Goal: Task Accomplishment & Management: Manage account settings

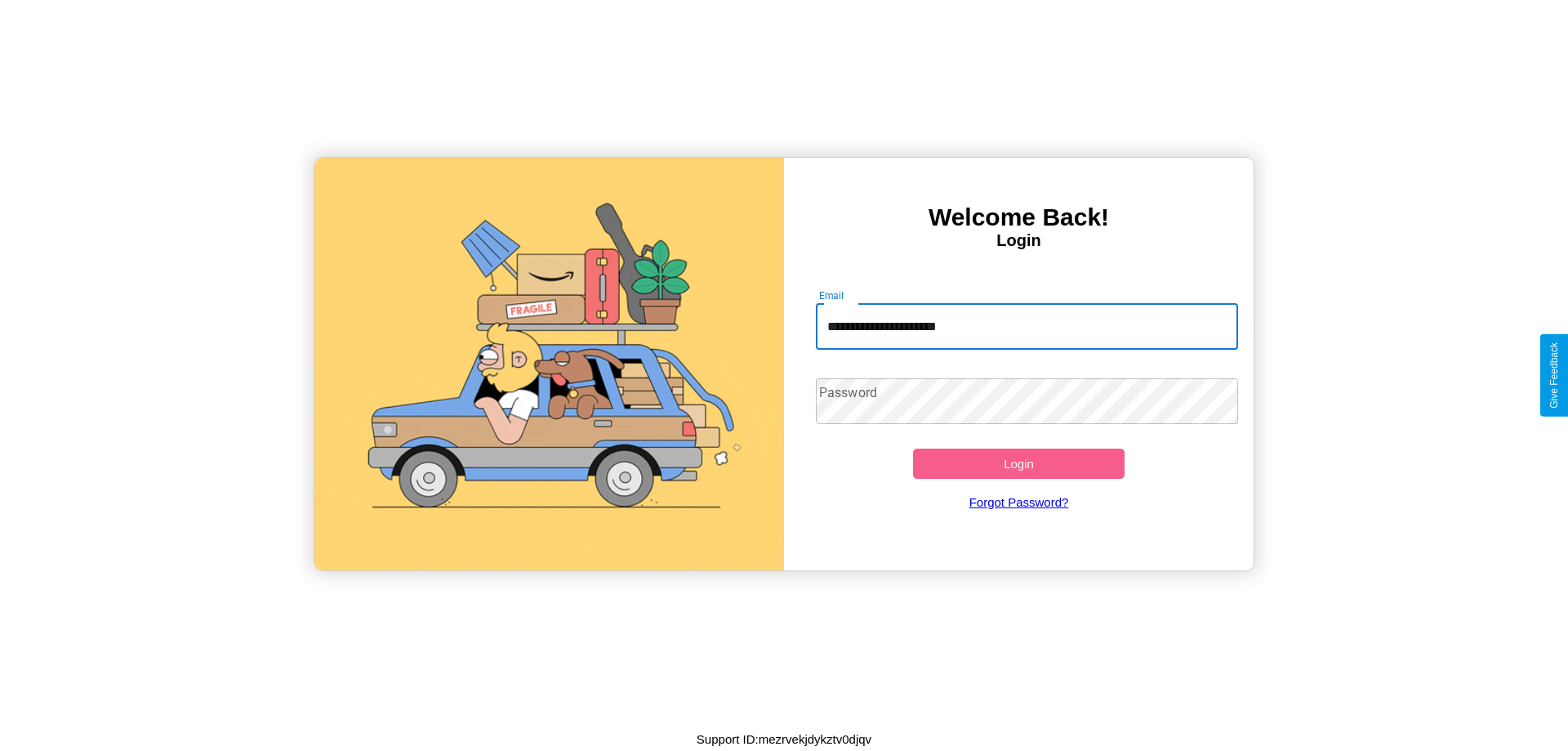
type input "**********"
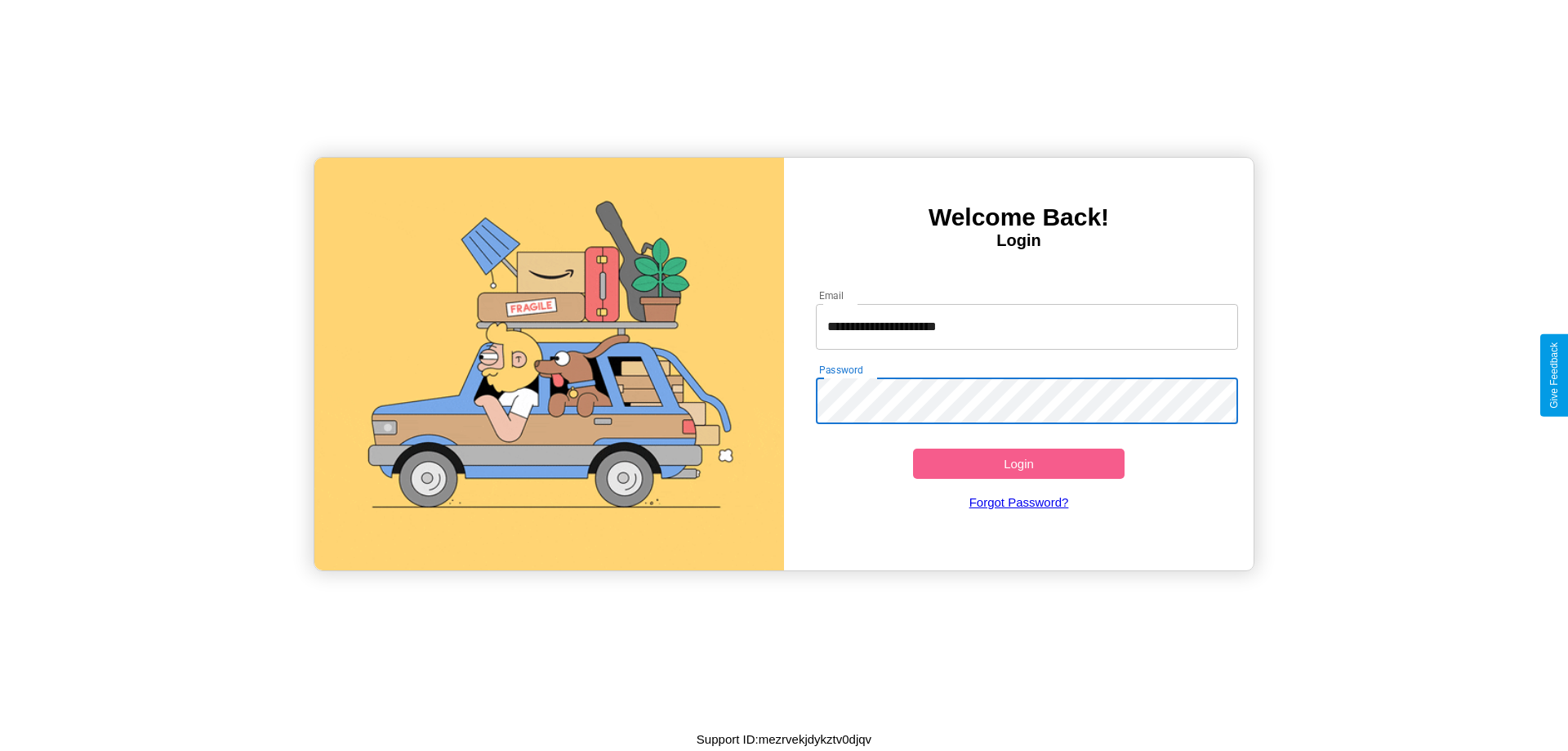
click at [1018, 463] on button "Login" at bounding box center [1018, 463] width 211 height 31
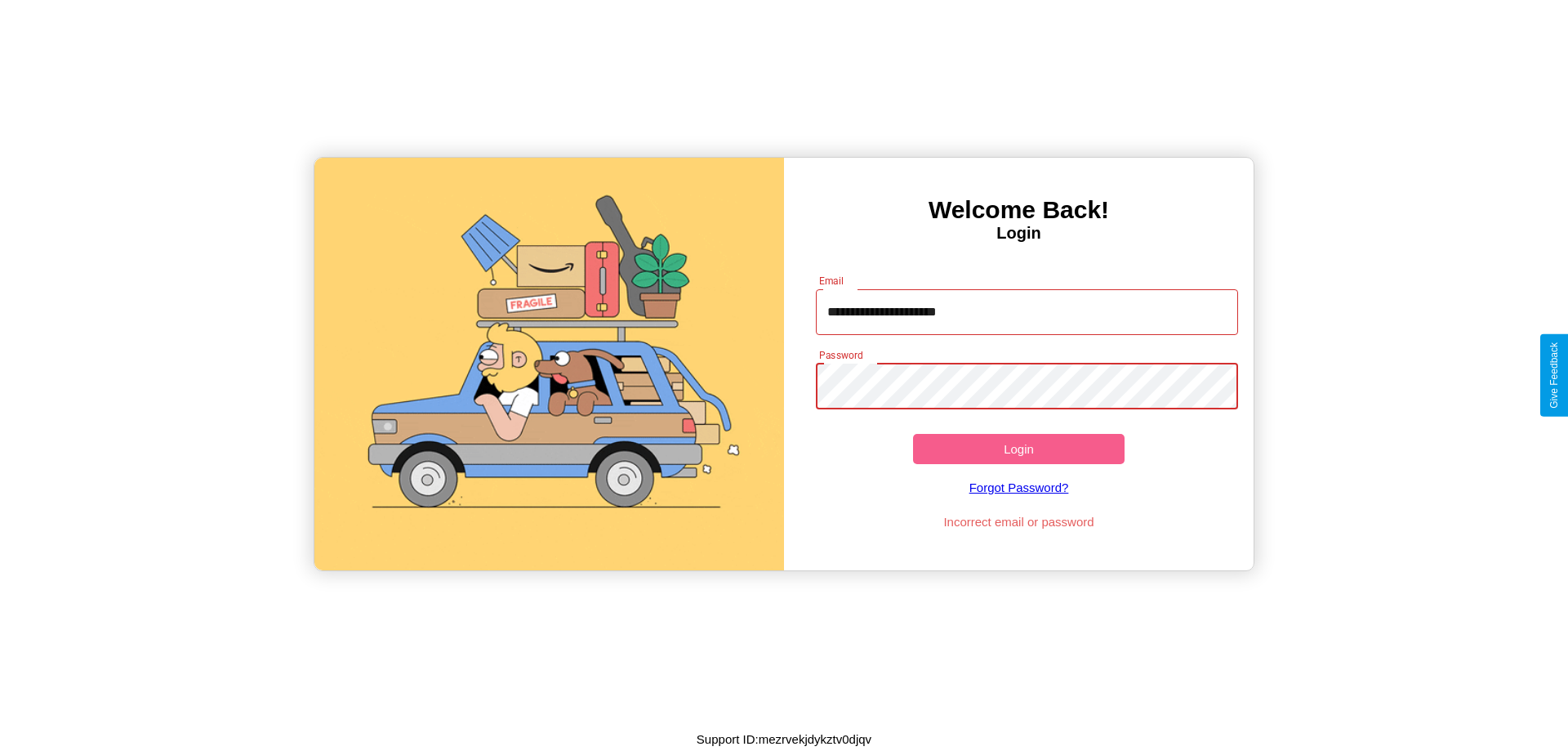
click at [1018, 448] on button "Login" at bounding box center [1018, 449] width 211 height 31
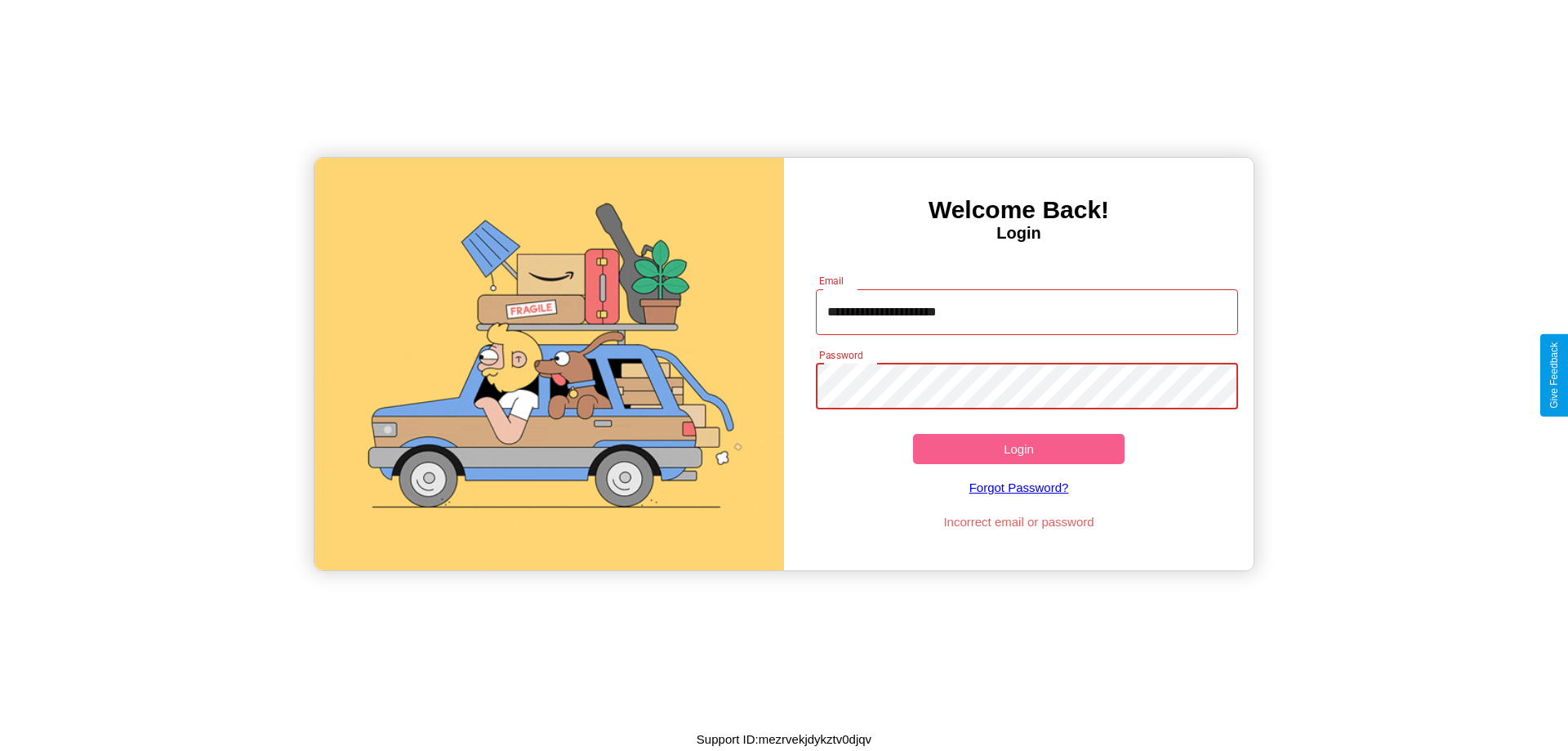
click at [1018, 448] on button "Login" at bounding box center [1018, 449] width 211 height 31
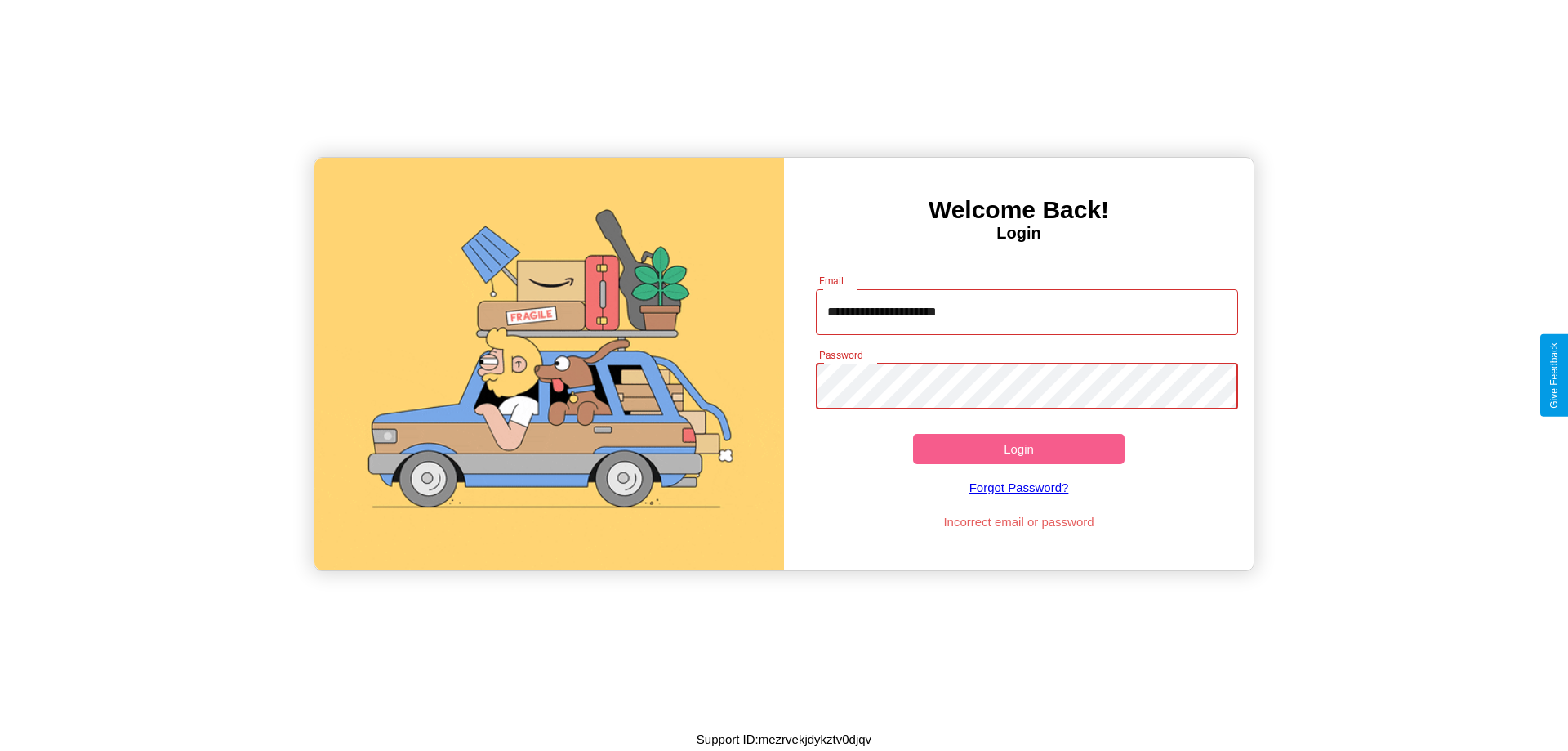
click at [1018, 448] on button "Login" at bounding box center [1018, 449] width 211 height 31
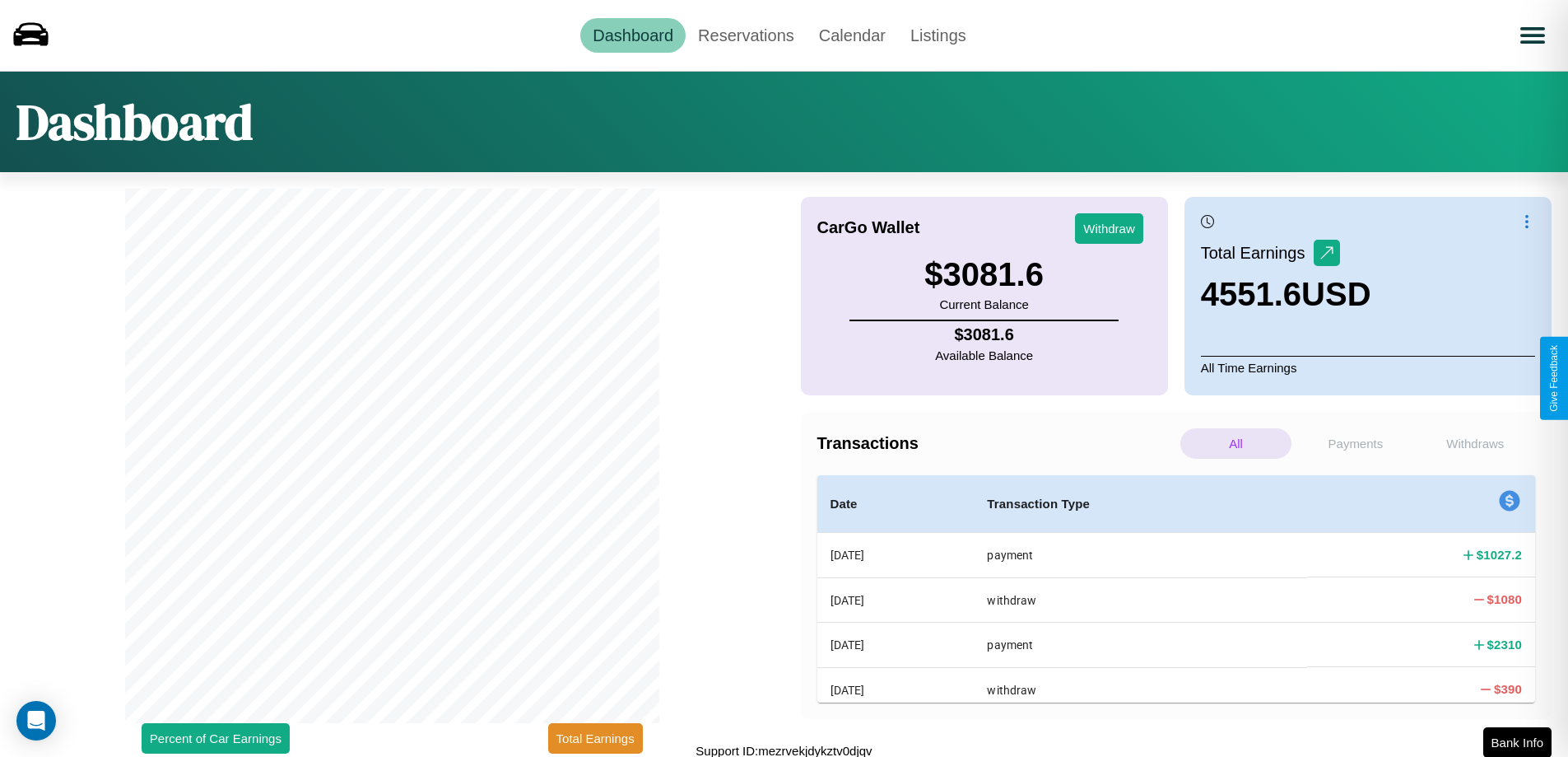
scroll to position [5, 0]
